Goal: Find specific page/section: Find specific page/section

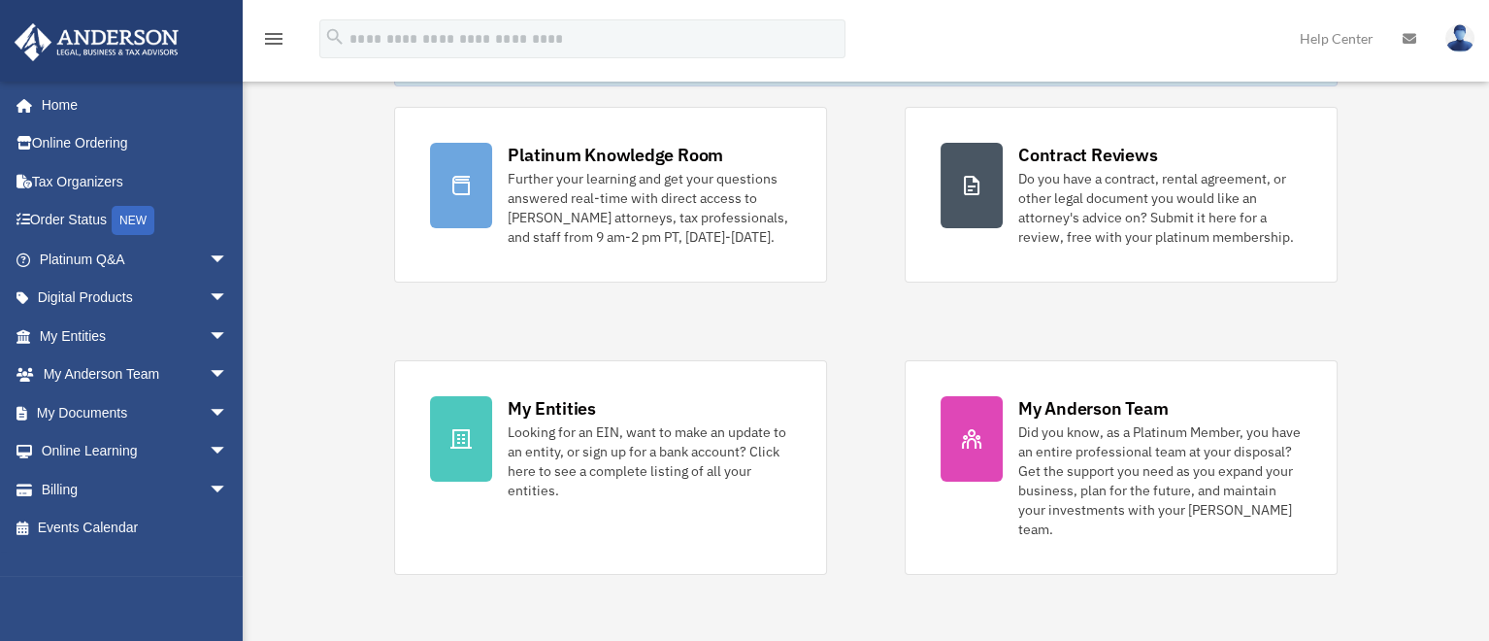
scroll to position [97, 0]
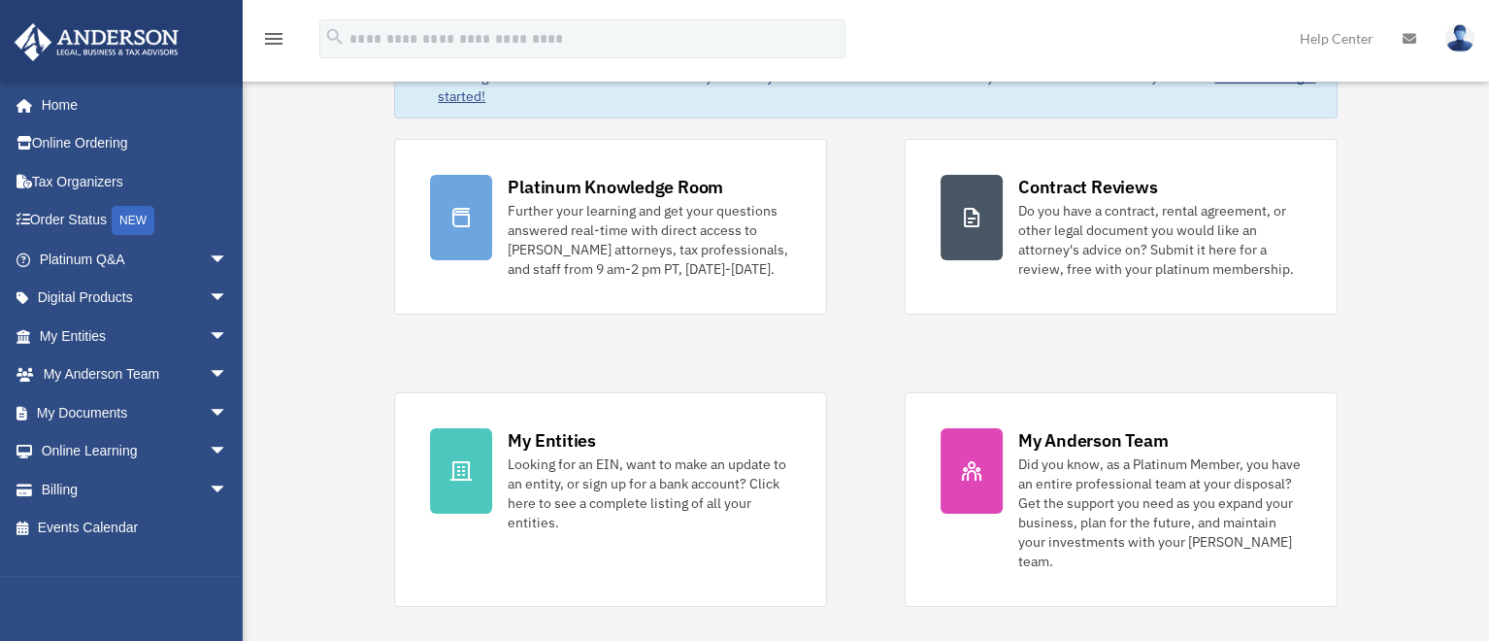
click at [873, 379] on div "Platinum Knowledge Room Further your learning and get your questions answered r…" at bounding box center [865, 373] width 942 height 468
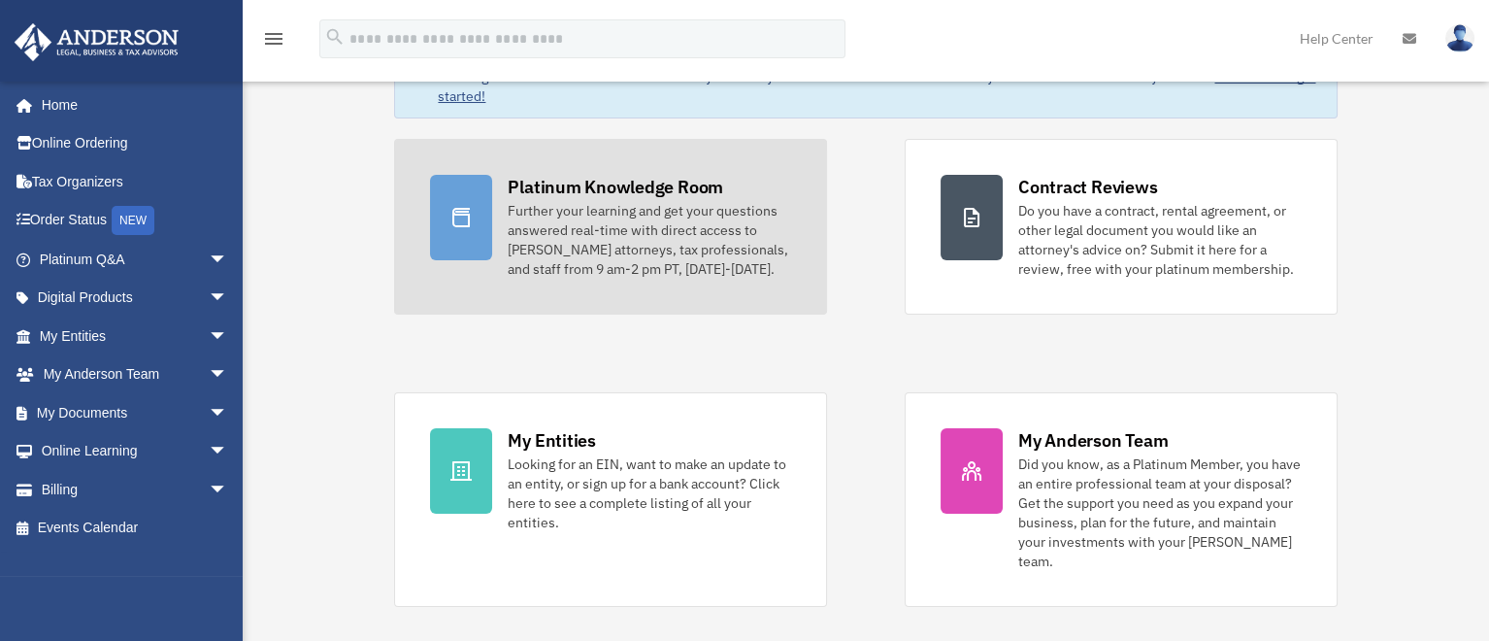
click at [693, 260] on div "Further your learning and get your questions answered real-time with direct acc…" at bounding box center [649, 240] width 283 height 78
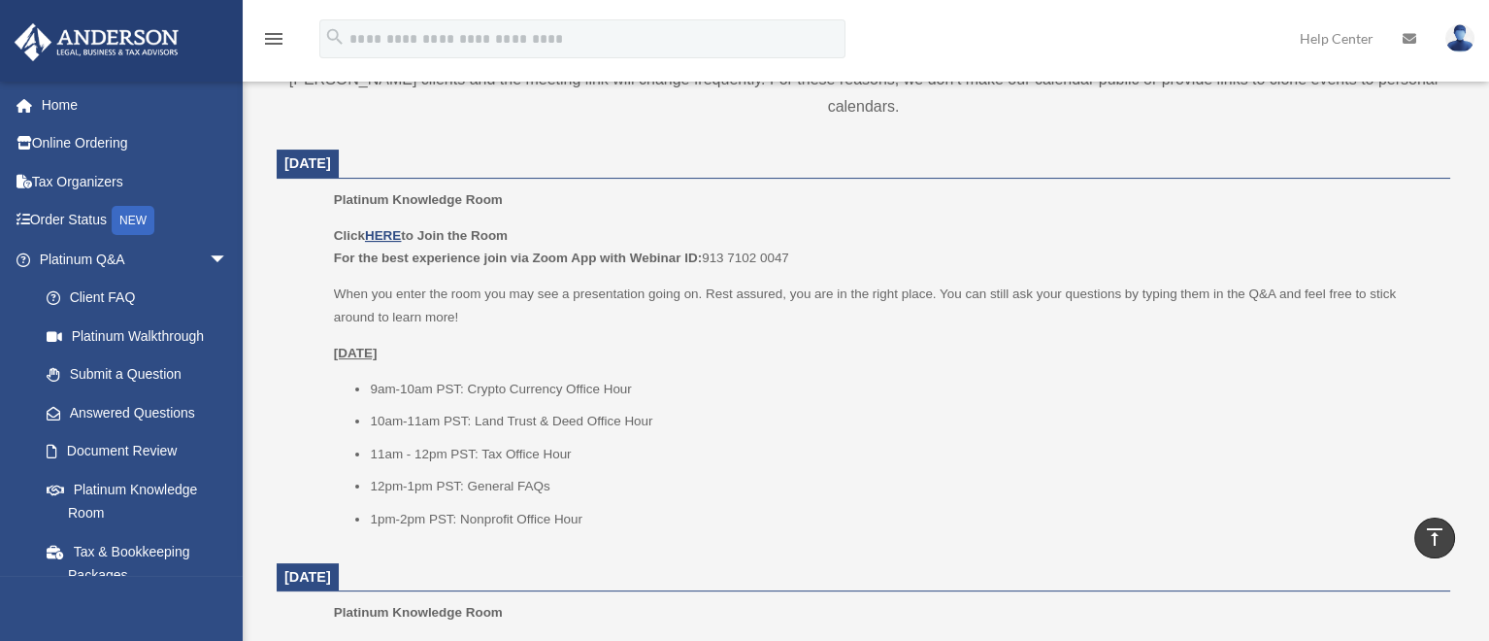
scroll to position [741, 0]
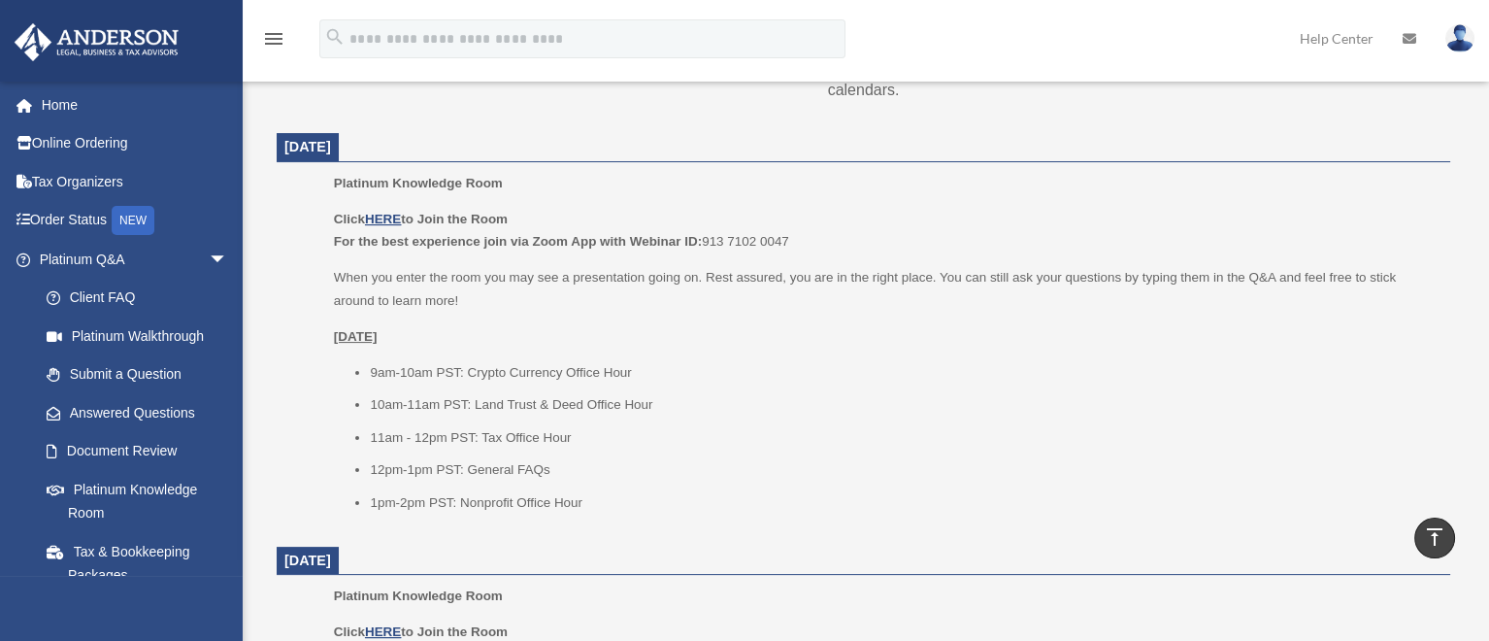
click at [740, 426] on li "11am - 12pm PST: Tax Office Hour" at bounding box center [903, 437] width 1067 height 23
click at [713, 393] on li "10am-11am PST: Land Trust & Deed Office Hour" at bounding box center [903, 404] width 1067 height 23
click at [708, 361] on li "9am-10am PST: Crypto Currency Office Hour" at bounding box center [903, 372] width 1067 height 23
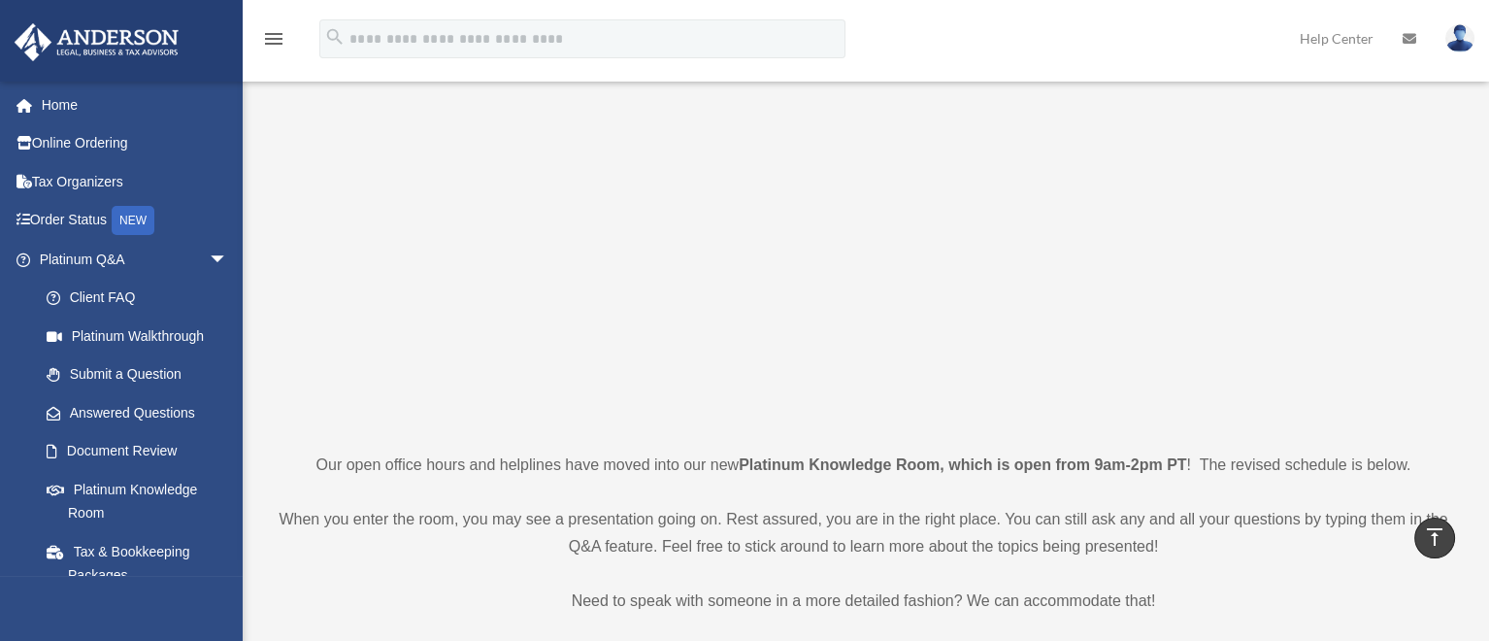
scroll to position [0, 0]
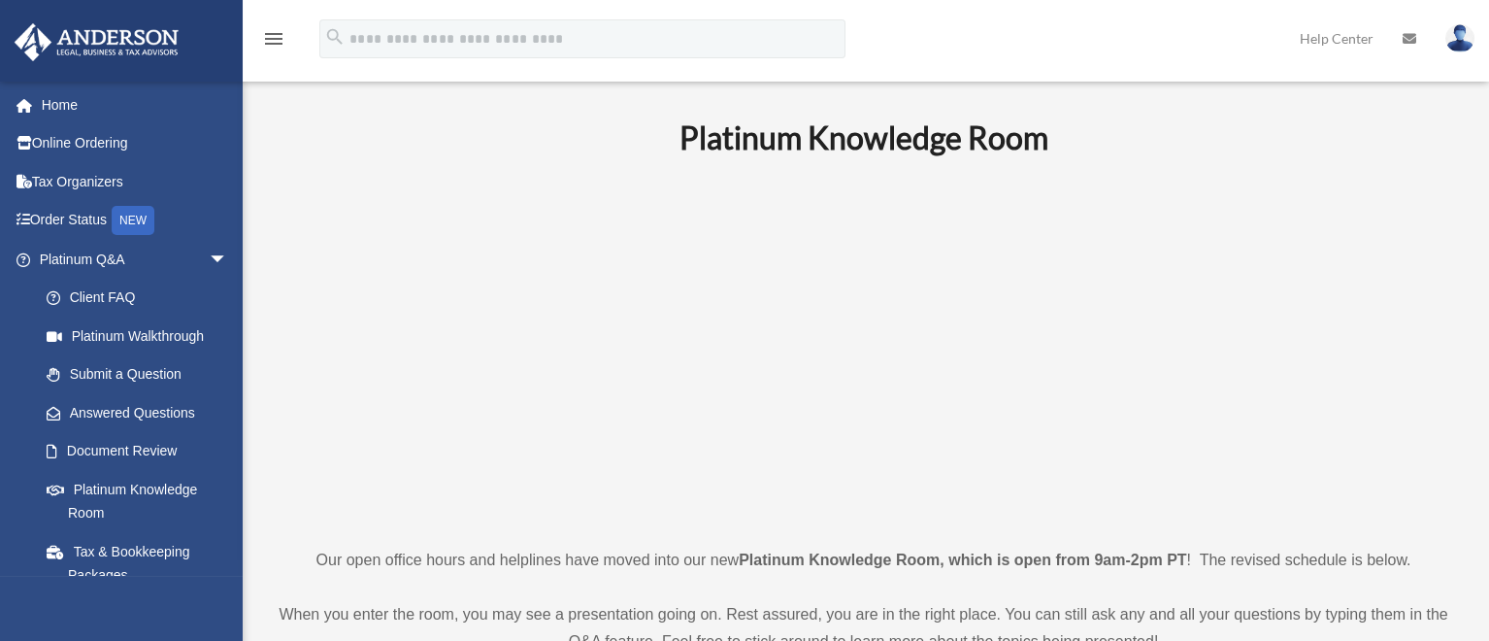
click at [733, 130] on b "Platinum Knowledge Room" at bounding box center [863, 137] width 369 height 38
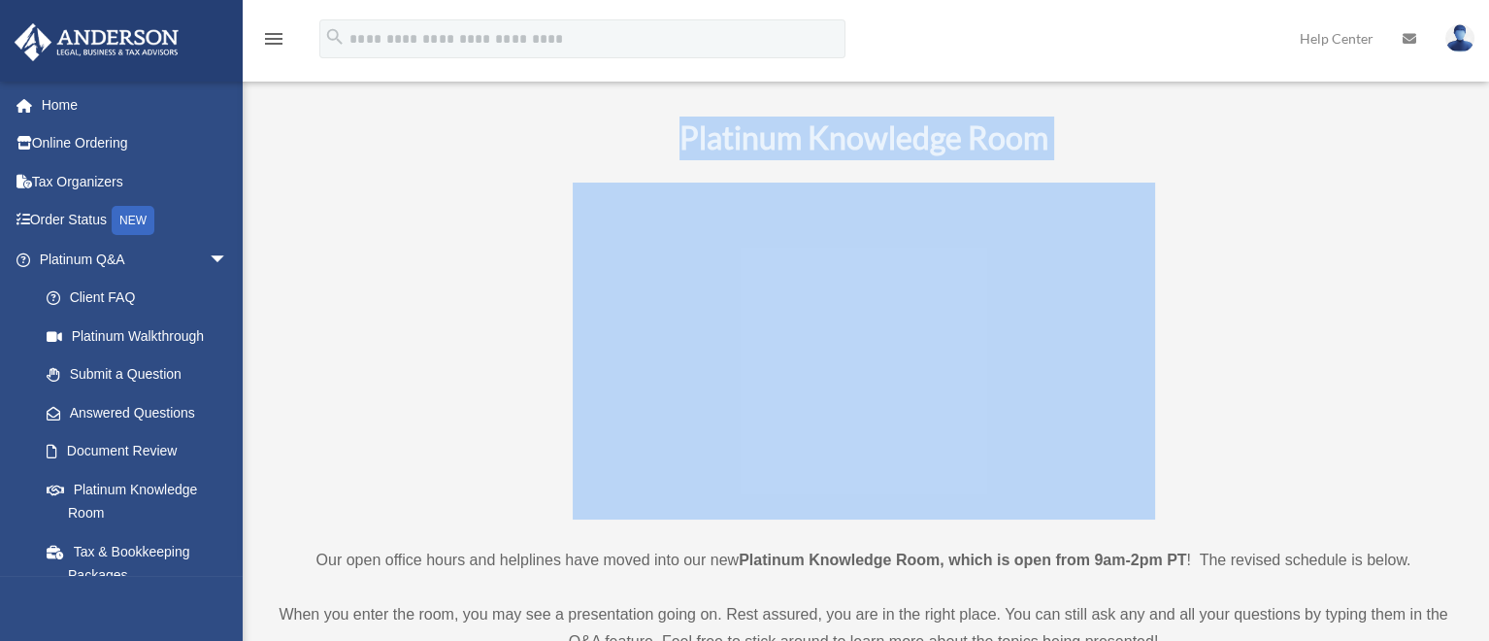
click at [733, 130] on b "Platinum Knowledge Room" at bounding box center [863, 137] width 369 height 38
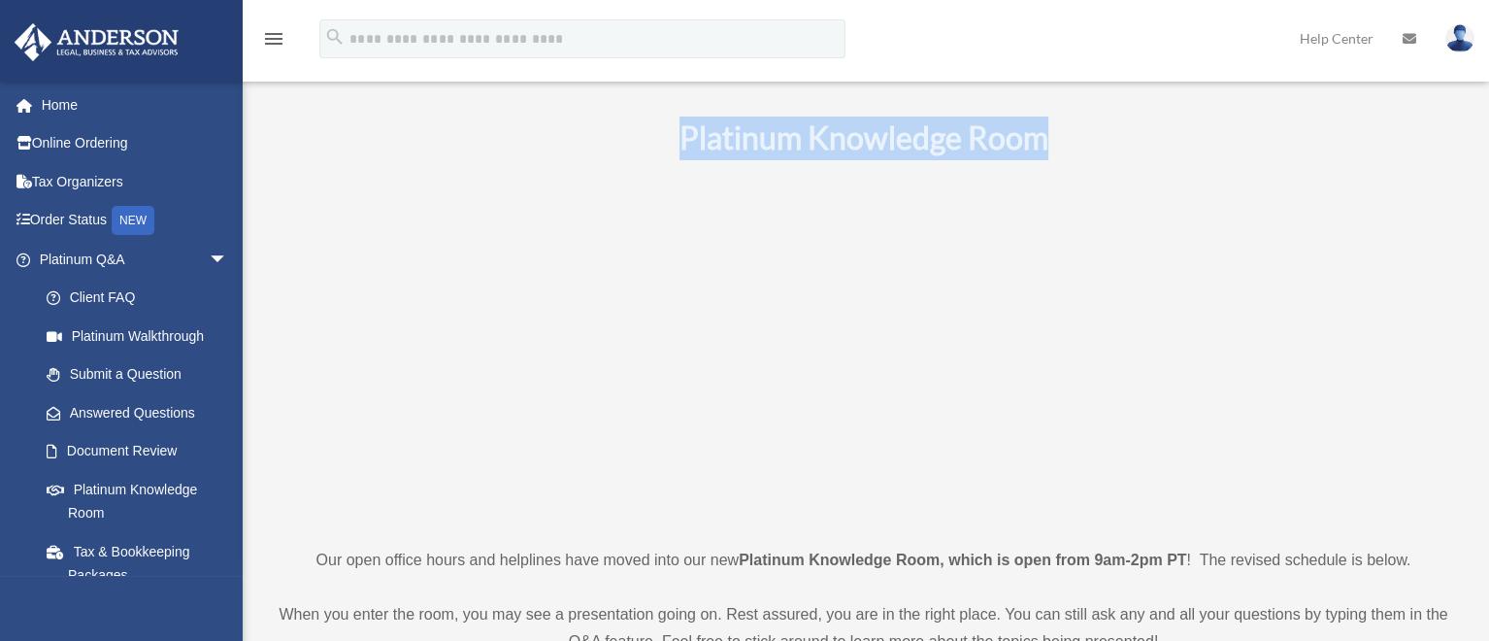
drag, startPoint x: 667, startPoint y: 130, endPoint x: 1086, endPoint y: 117, distance: 419.5
click at [1086, 117] on h1 "Platinum Knowledge Room" at bounding box center [863, 138] width 1173 height 44
drag, startPoint x: 1061, startPoint y: 147, endPoint x: 688, endPoint y: 146, distance: 372.7
click at [688, 146] on h1 "Platinum Knowledge Room" at bounding box center [863, 138] width 1173 height 44
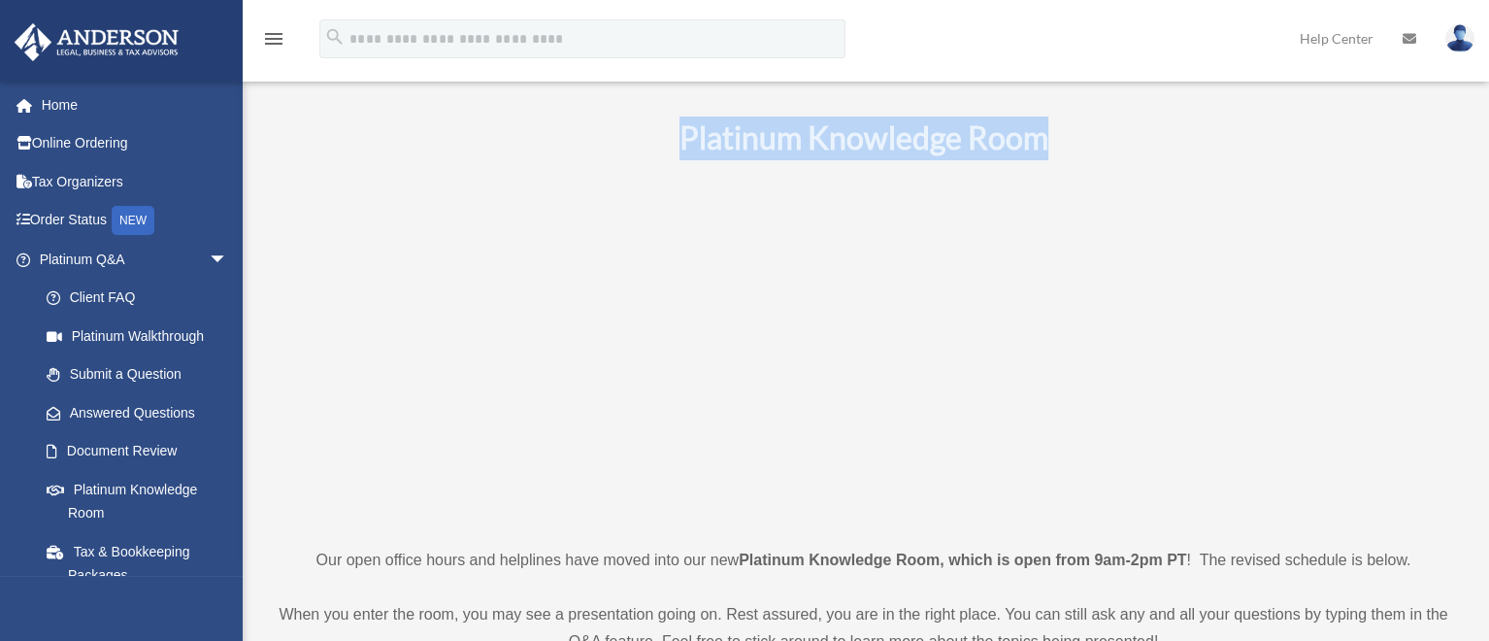
click at [643, 146] on h1 "Platinum Knowledge Room" at bounding box center [863, 138] width 1173 height 44
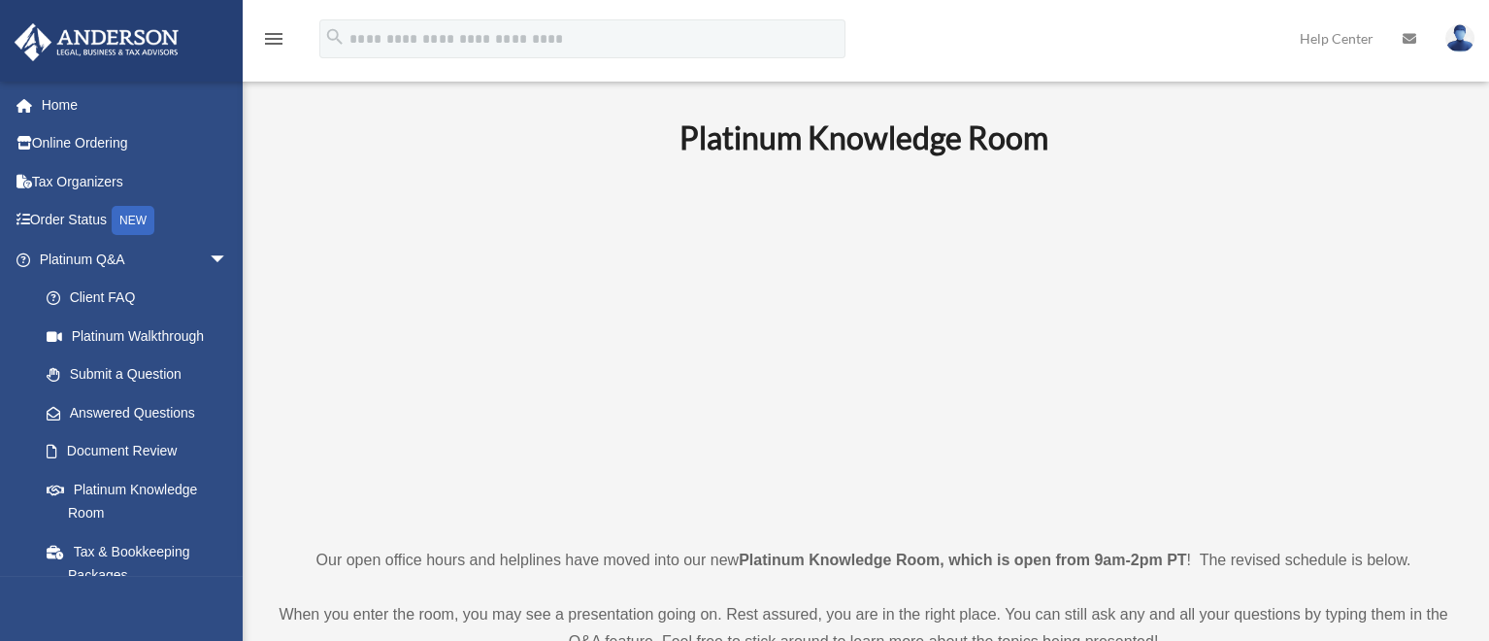
click at [516, 156] on h1 "Platinum Knowledge Room" at bounding box center [863, 138] width 1173 height 44
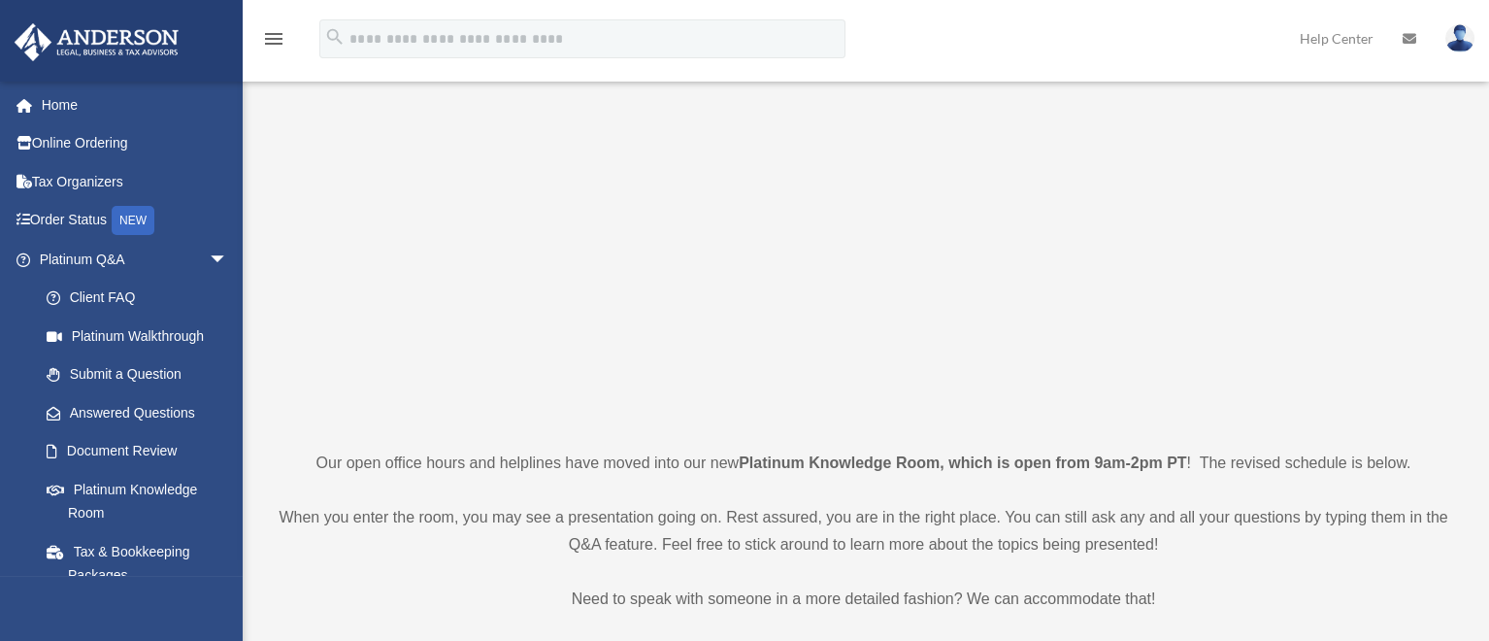
click at [420, 280] on p at bounding box center [863, 253] width 1173 height 337
click at [209, 254] on span "arrow_drop_down" at bounding box center [228, 260] width 39 height 40
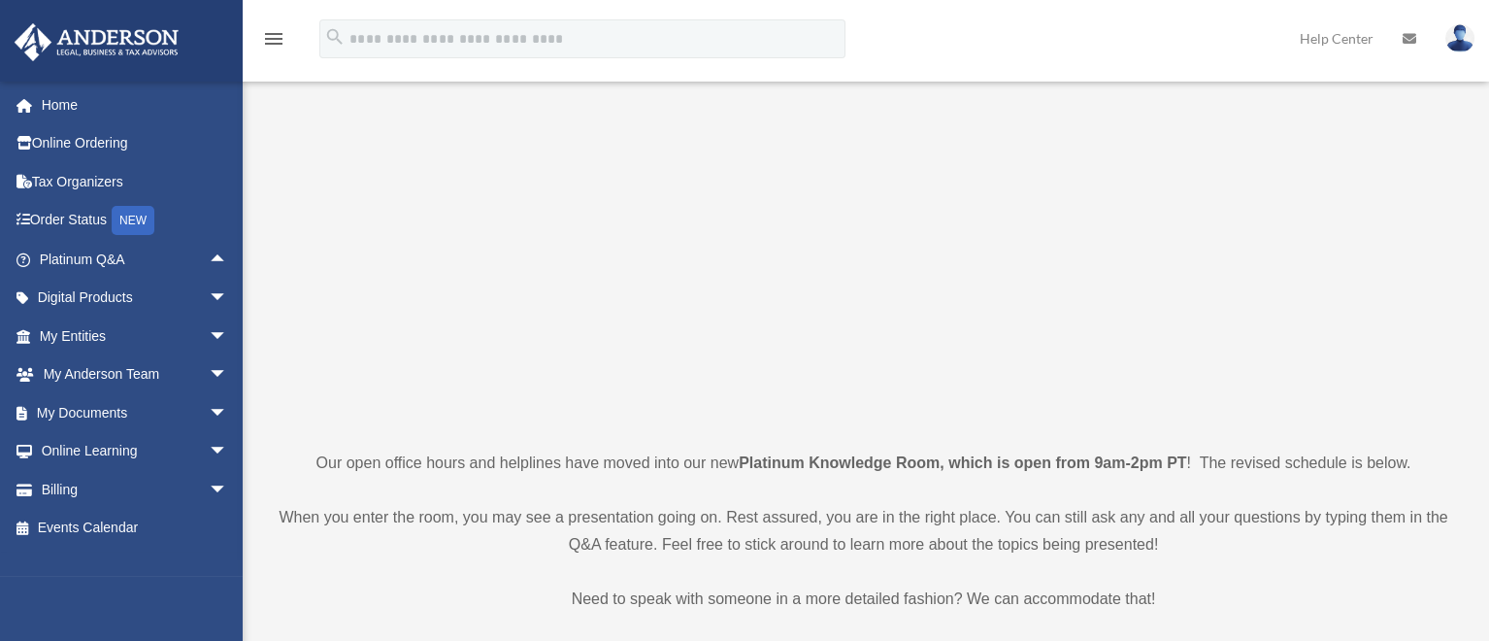
click at [323, 227] on p at bounding box center [863, 253] width 1173 height 337
click at [209, 410] on span "arrow_drop_down" at bounding box center [228, 413] width 39 height 40
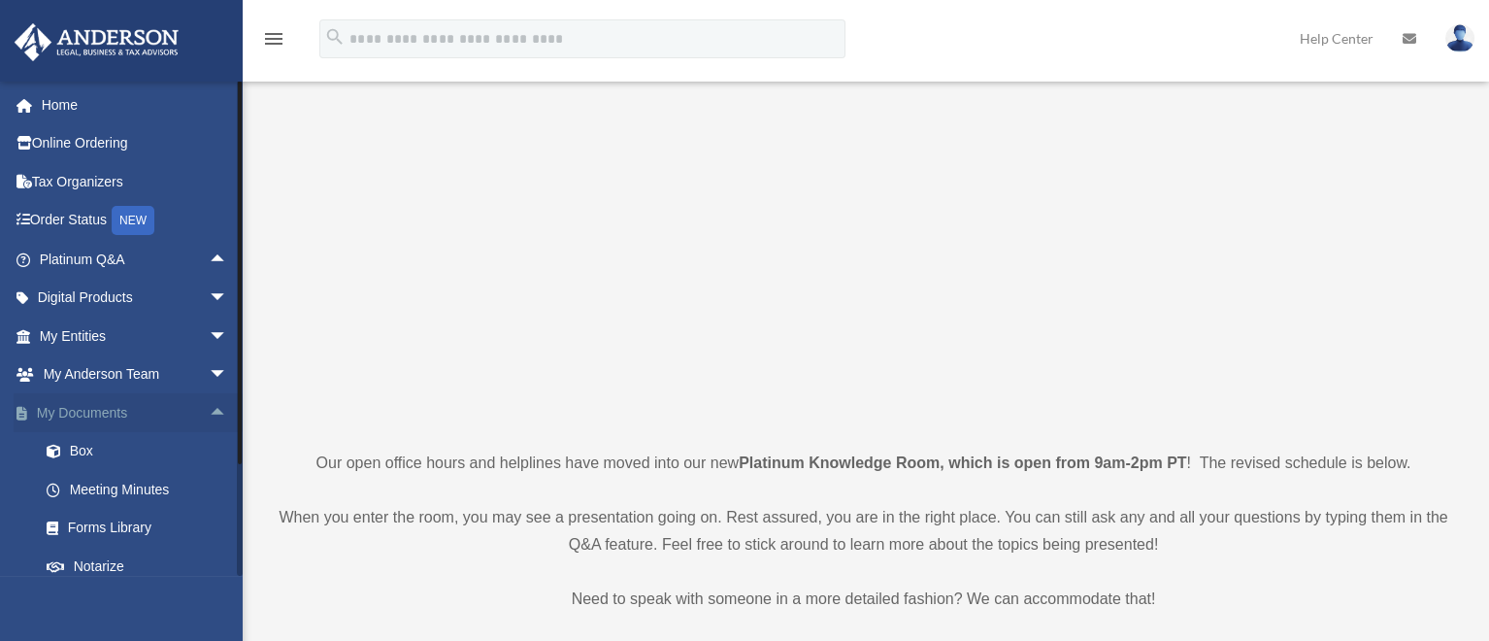
click at [209, 413] on span "arrow_drop_up" at bounding box center [228, 413] width 39 height 40
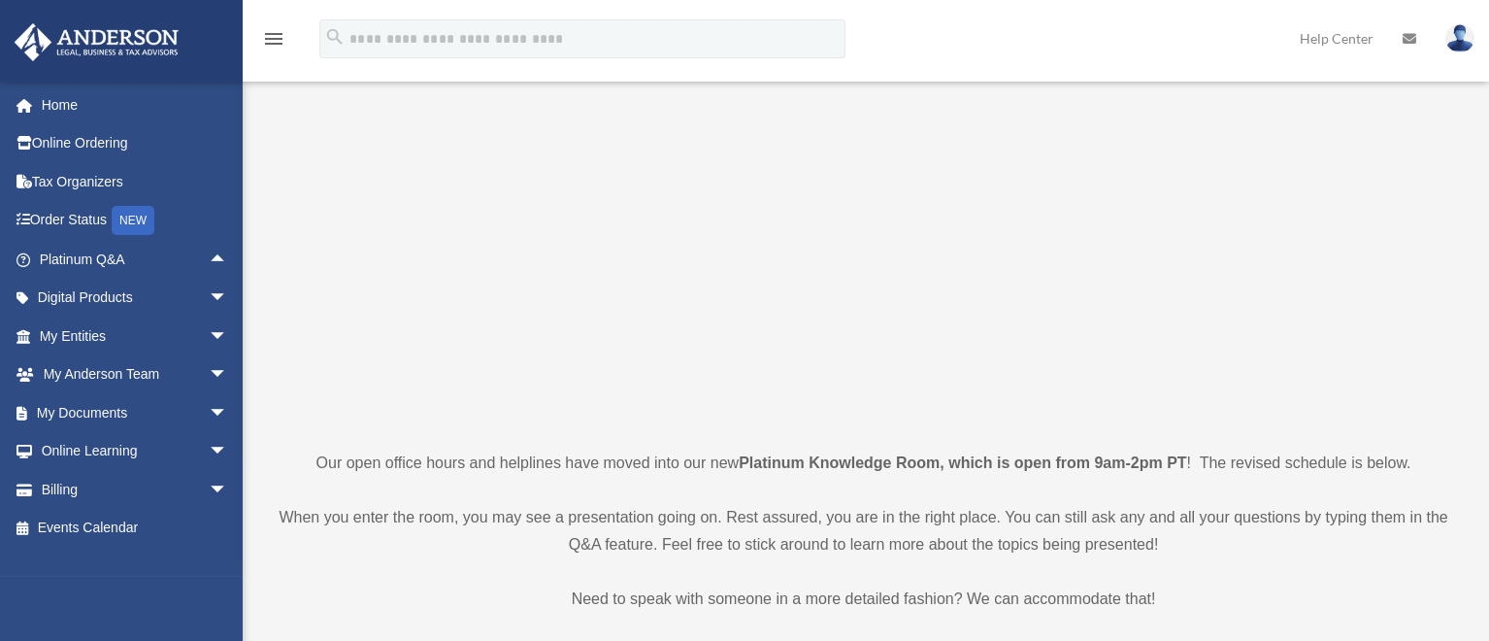
click at [343, 341] on p at bounding box center [863, 253] width 1173 height 337
click at [209, 338] on span "arrow_drop_down" at bounding box center [228, 336] width 39 height 40
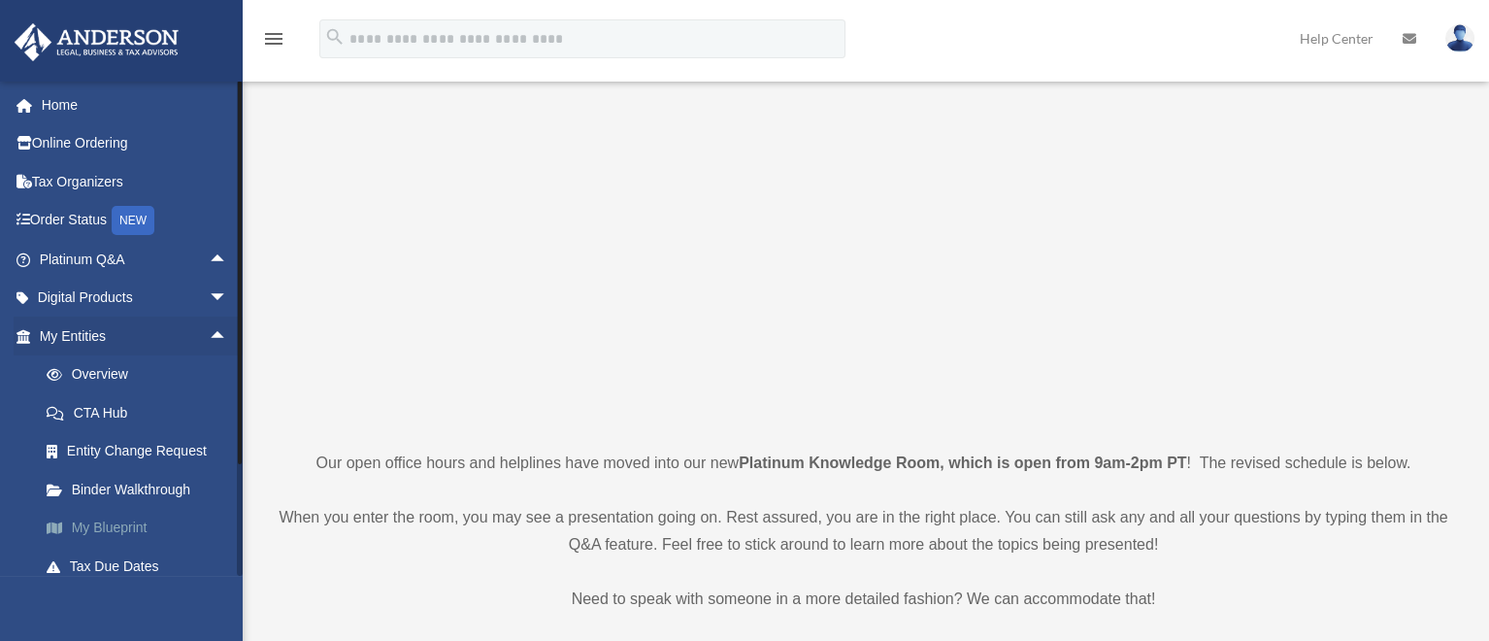
click at [100, 535] on link "My Blueprint" at bounding box center [142, 528] width 230 height 39
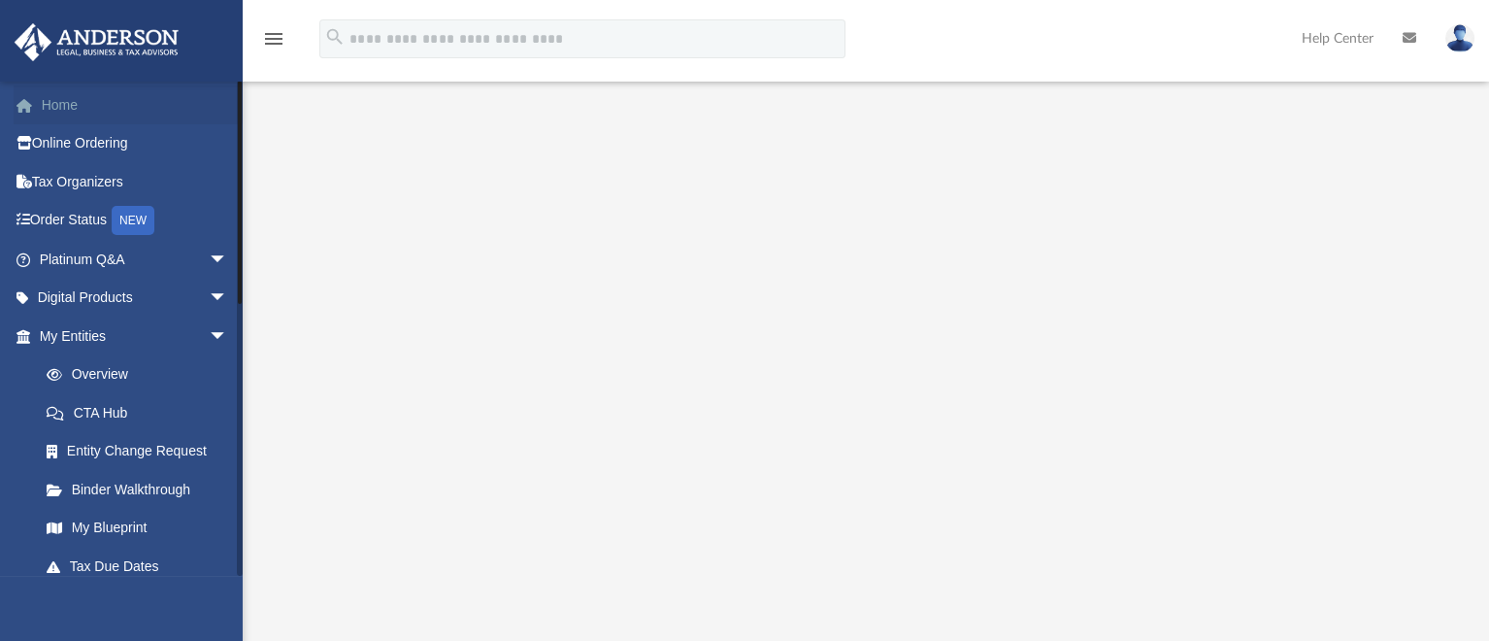
click at [56, 115] on link "Home" at bounding box center [136, 104] width 244 height 39
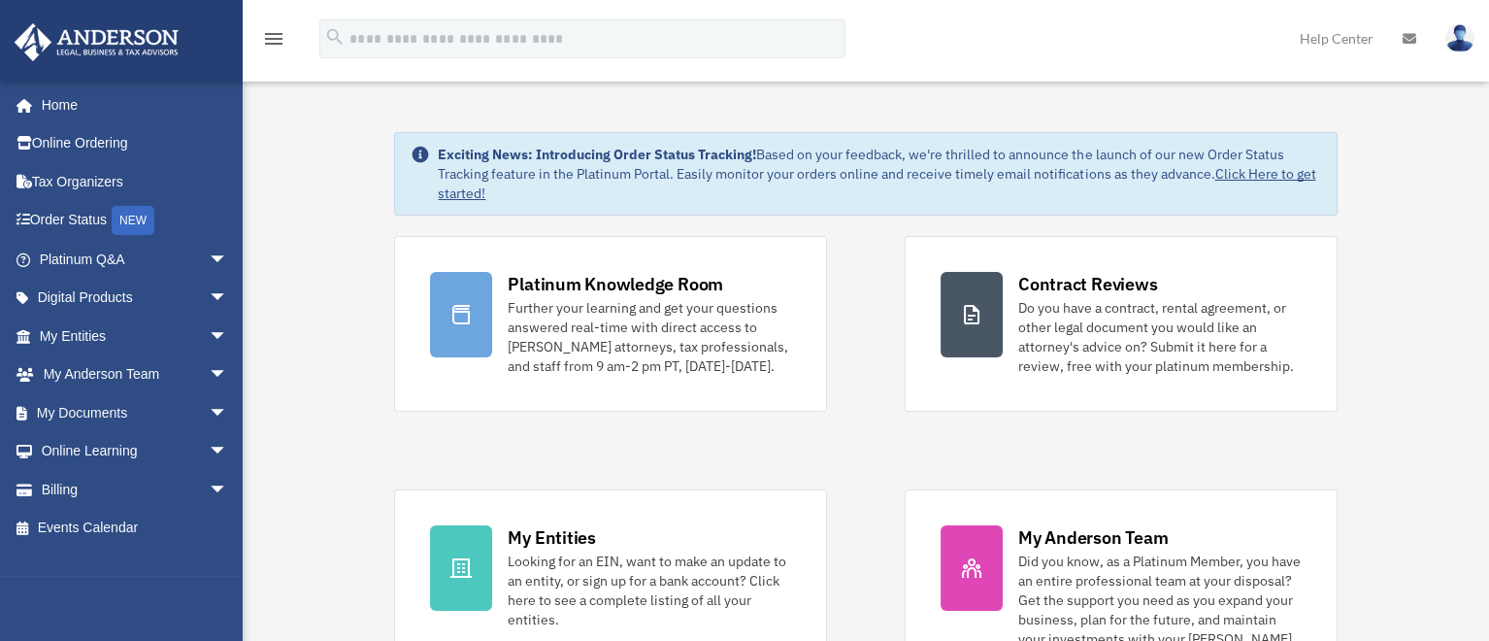
click at [1004, 26] on div "menu search Site Menu add bob.apples@andersonadvisors.com My Profile Reset Pass…" at bounding box center [745, 48] width 1460 height 66
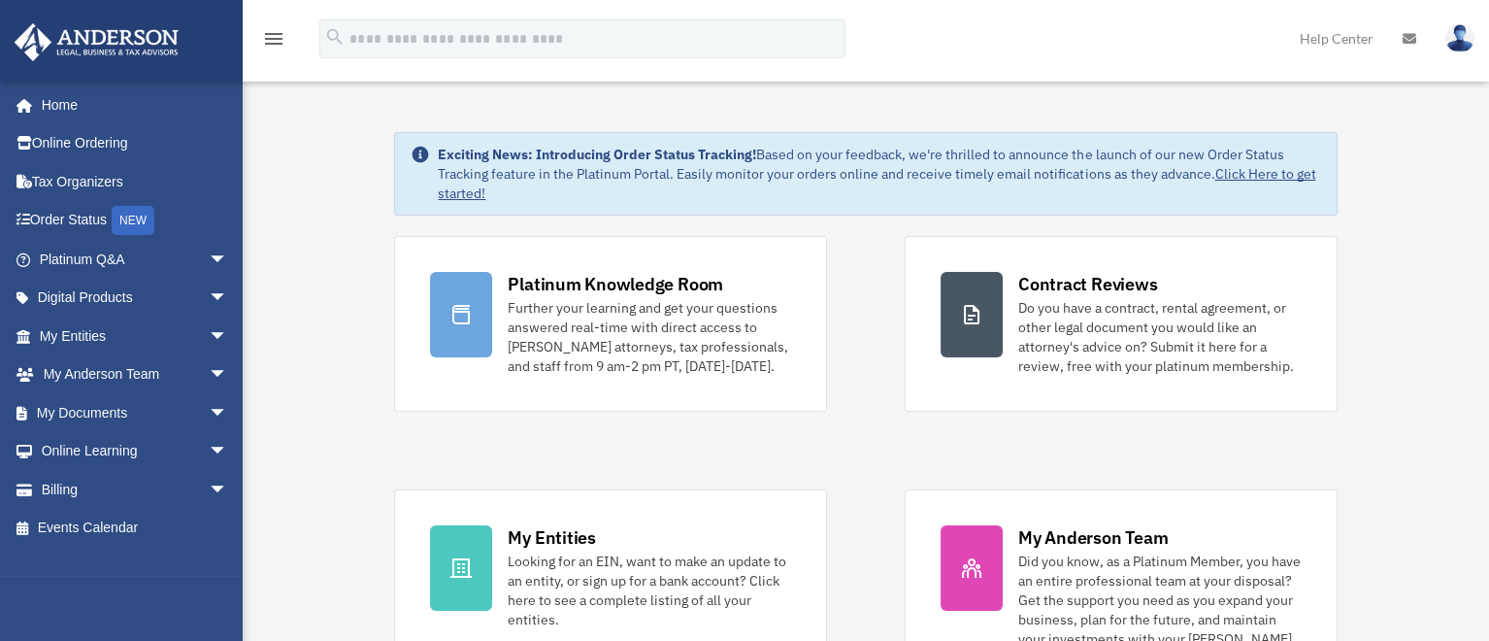
click at [1004, 26] on div "menu search Site Menu add bob.apples@andersonadvisors.com My Profile Reset Pass…" at bounding box center [745, 48] width 1460 height 66
